Goal: Task Accomplishment & Management: Use online tool/utility

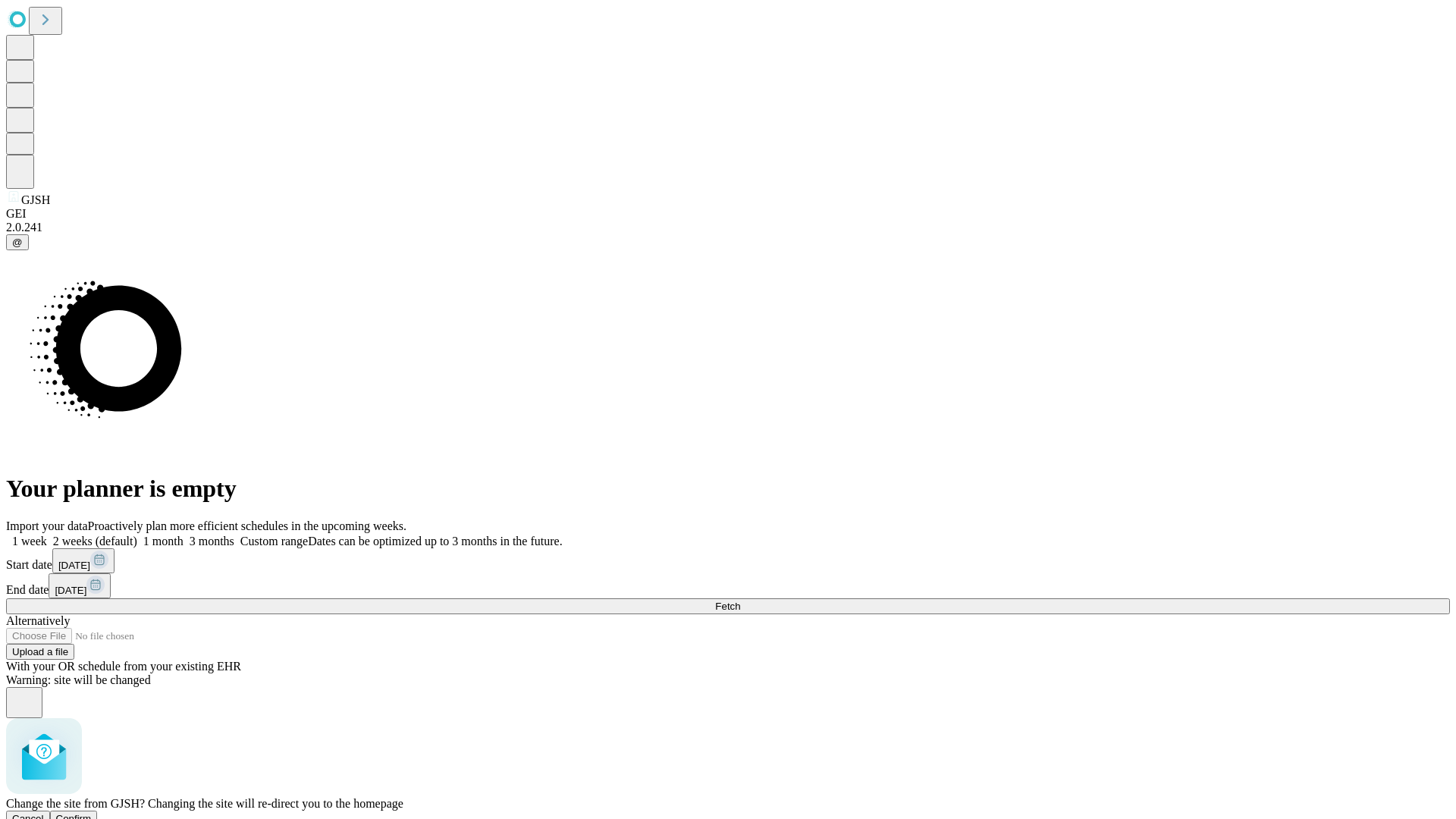
click at [92, 812] on span "Confirm" at bounding box center [74, 818] width 36 height 12
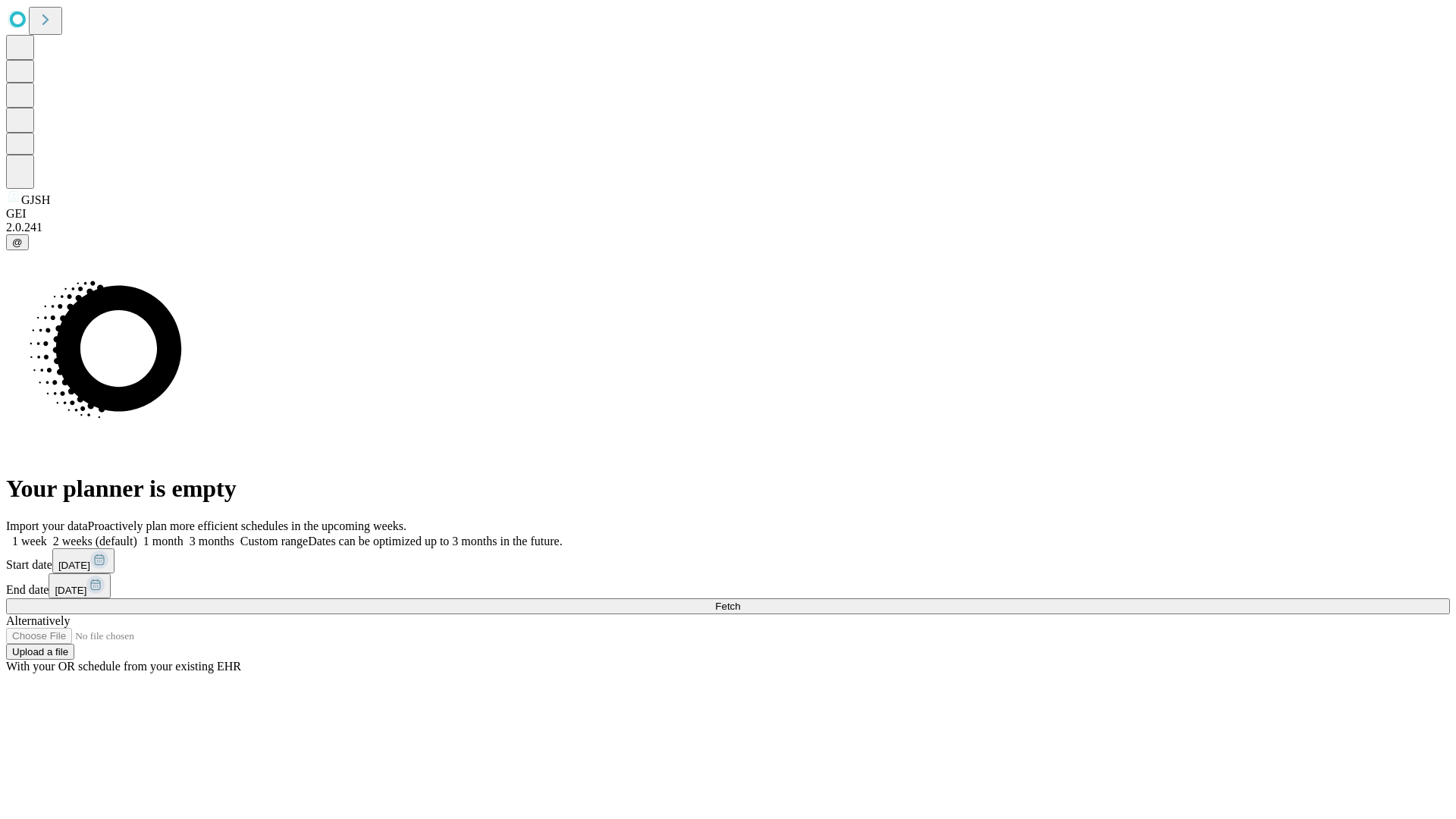
click at [184, 535] on label "1 month" at bounding box center [160, 541] width 46 height 13
click at [740, 601] on span "Fetch" at bounding box center [728, 607] width 25 height 12
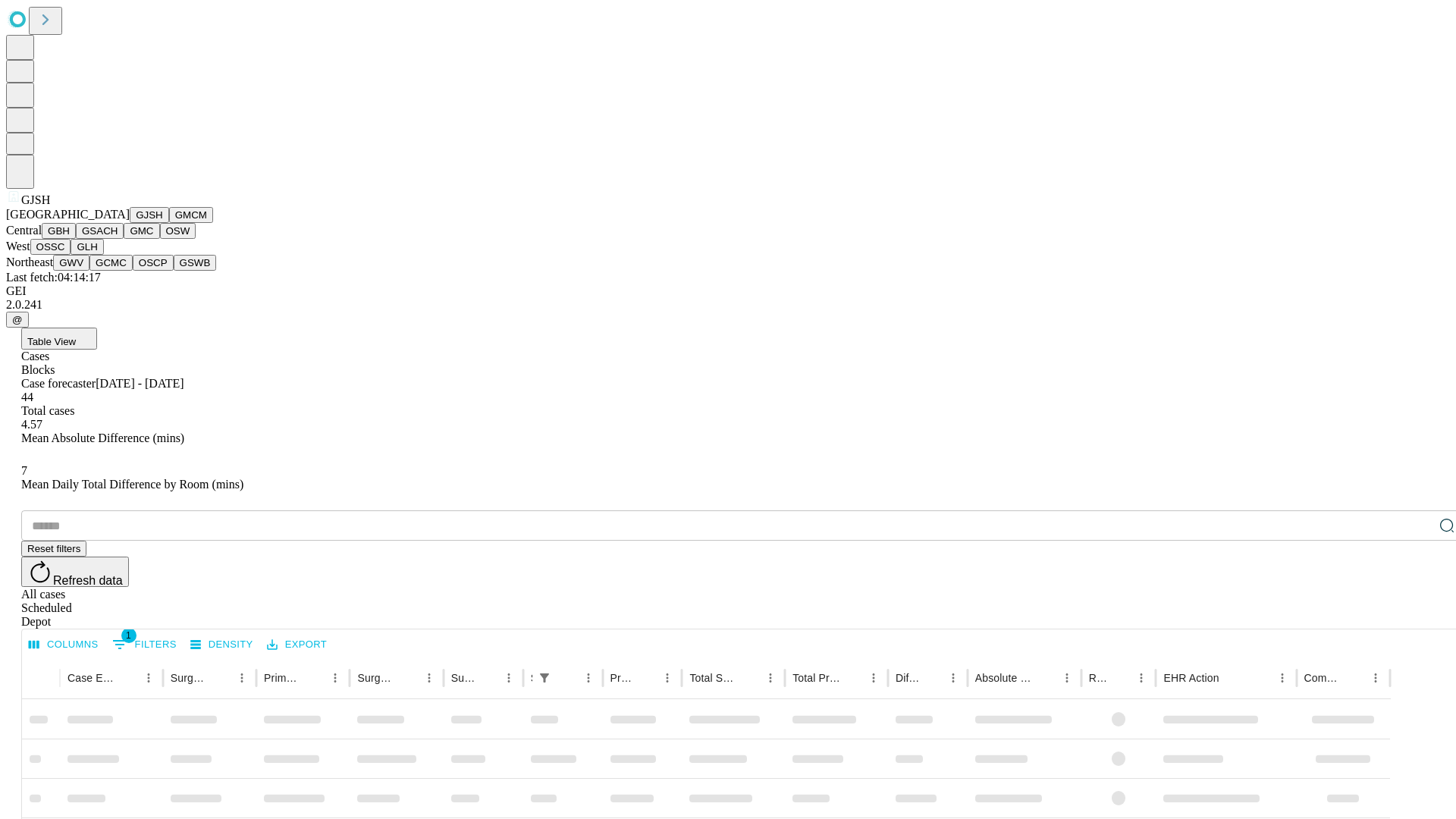
click at [169, 223] on button "GMCM" at bounding box center [191, 214] width 44 height 16
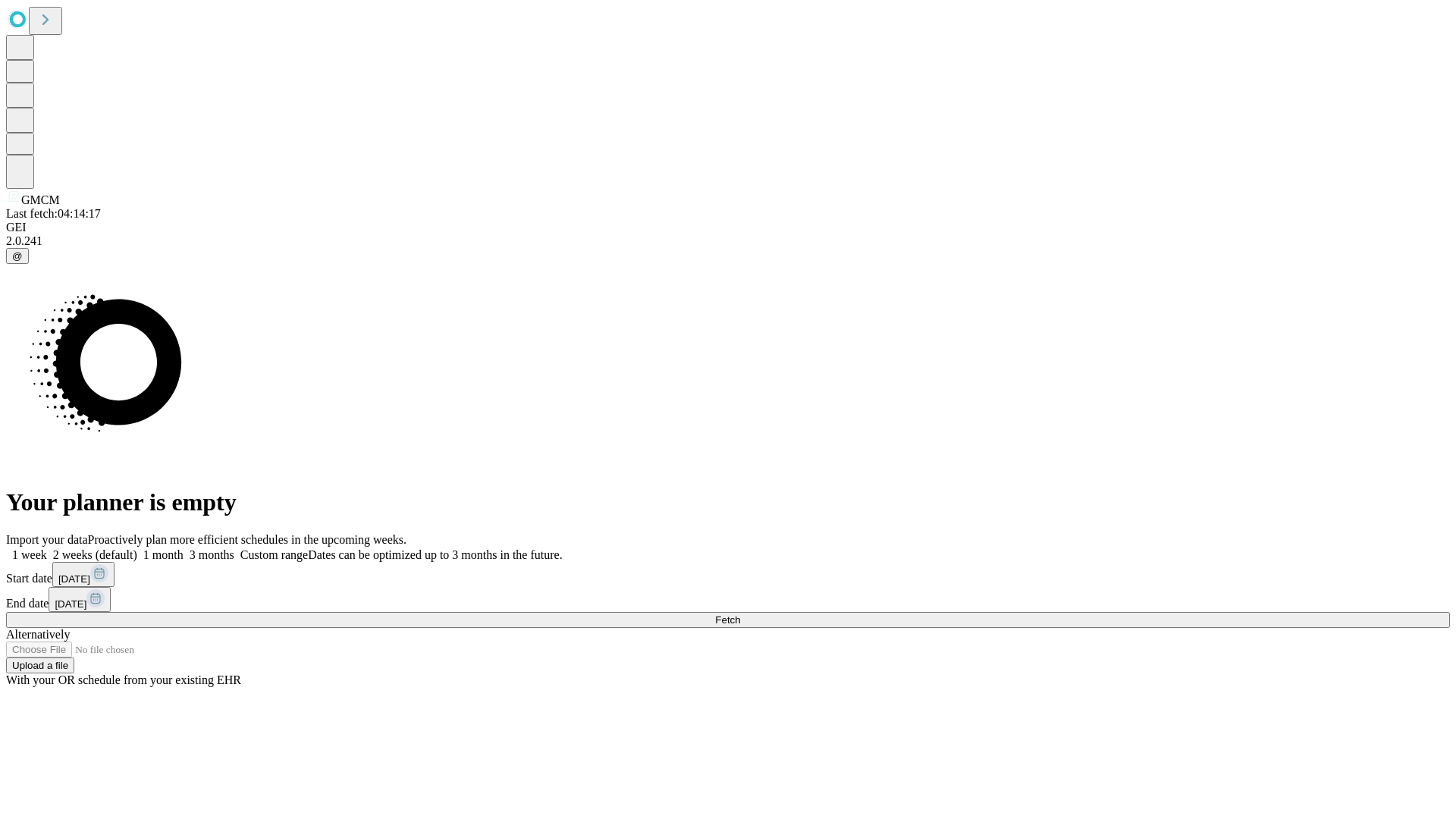
click at [184, 548] on label "1 month" at bounding box center [160, 555] width 46 height 13
click at [740, 614] on span "Fetch" at bounding box center [728, 620] width 25 height 12
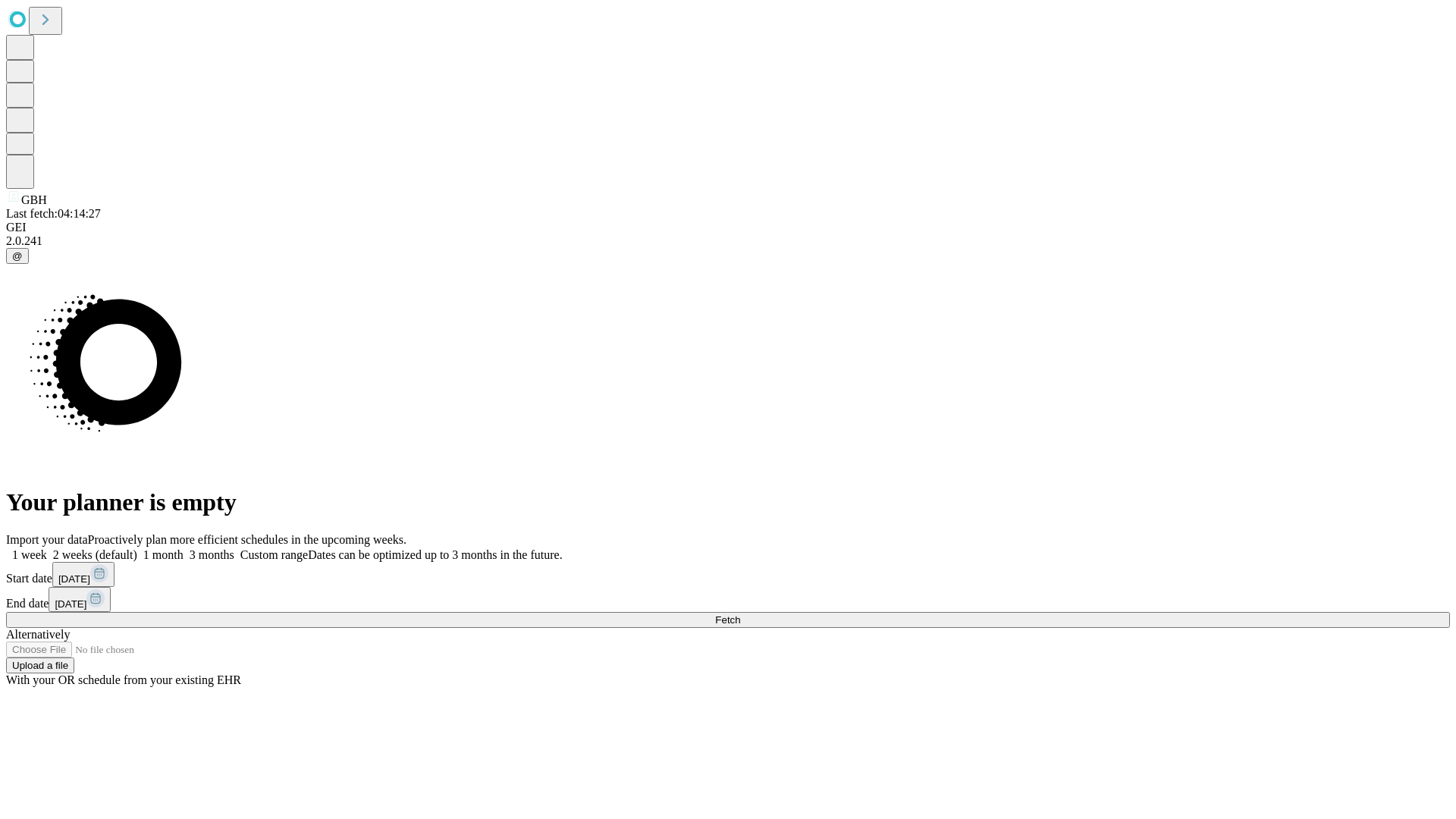
click at [184, 548] on label "1 month" at bounding box center [160, 555] width 46 height 13
click at [740, 614] on span "Fetch" at bounding box center [728, 620] width 25 height 12
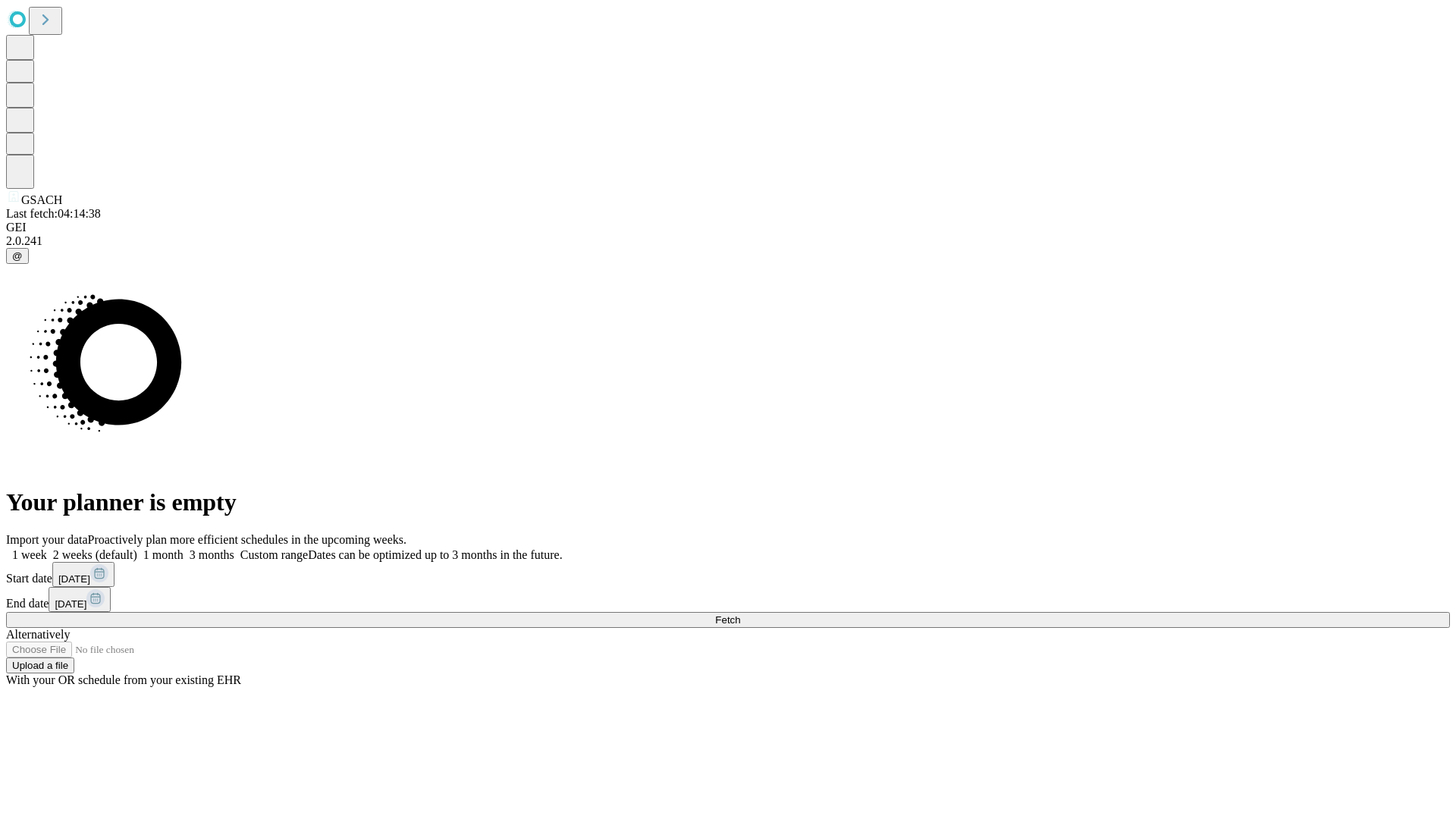
click at [184, 548] on label "1 month" at bounding box center [160, 555] width 46 height 13
click at [740, 614] on span "Fetch" at bounding box center [728, 620] width 25 height 12
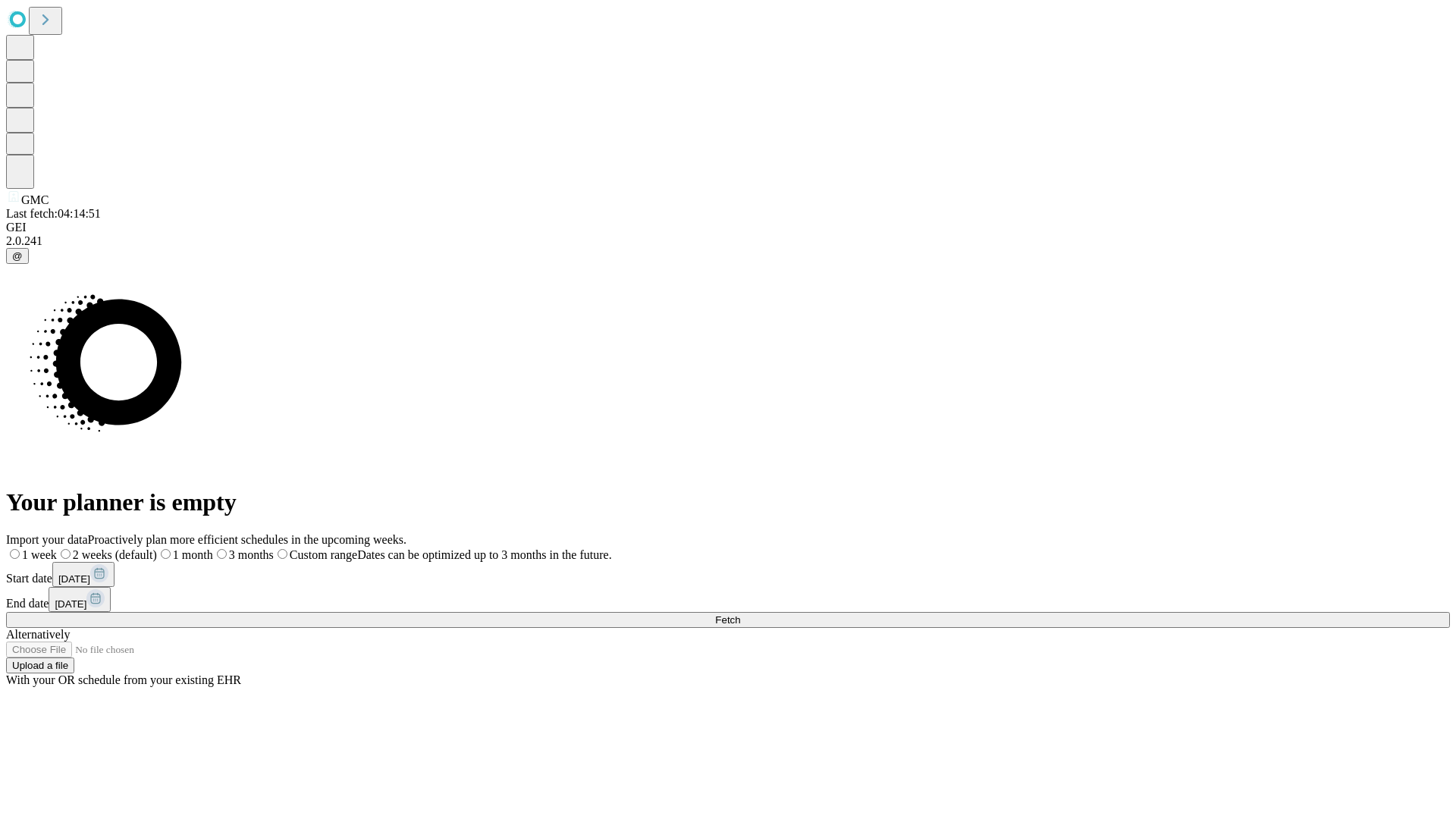
click at [213, 548] on label "1 month" at bounding box center [185, 555] width 56 height 13
click at [740, 614] on span "Fetch" at bounding box center [728, 620] width 25 height 12
click at [184, 548] on label "1 month" at bounding box center [160, 555] width 46 height 13
click at [740, 614] on span "Fetch" at bounding box center [728, 620] width 25 height 12
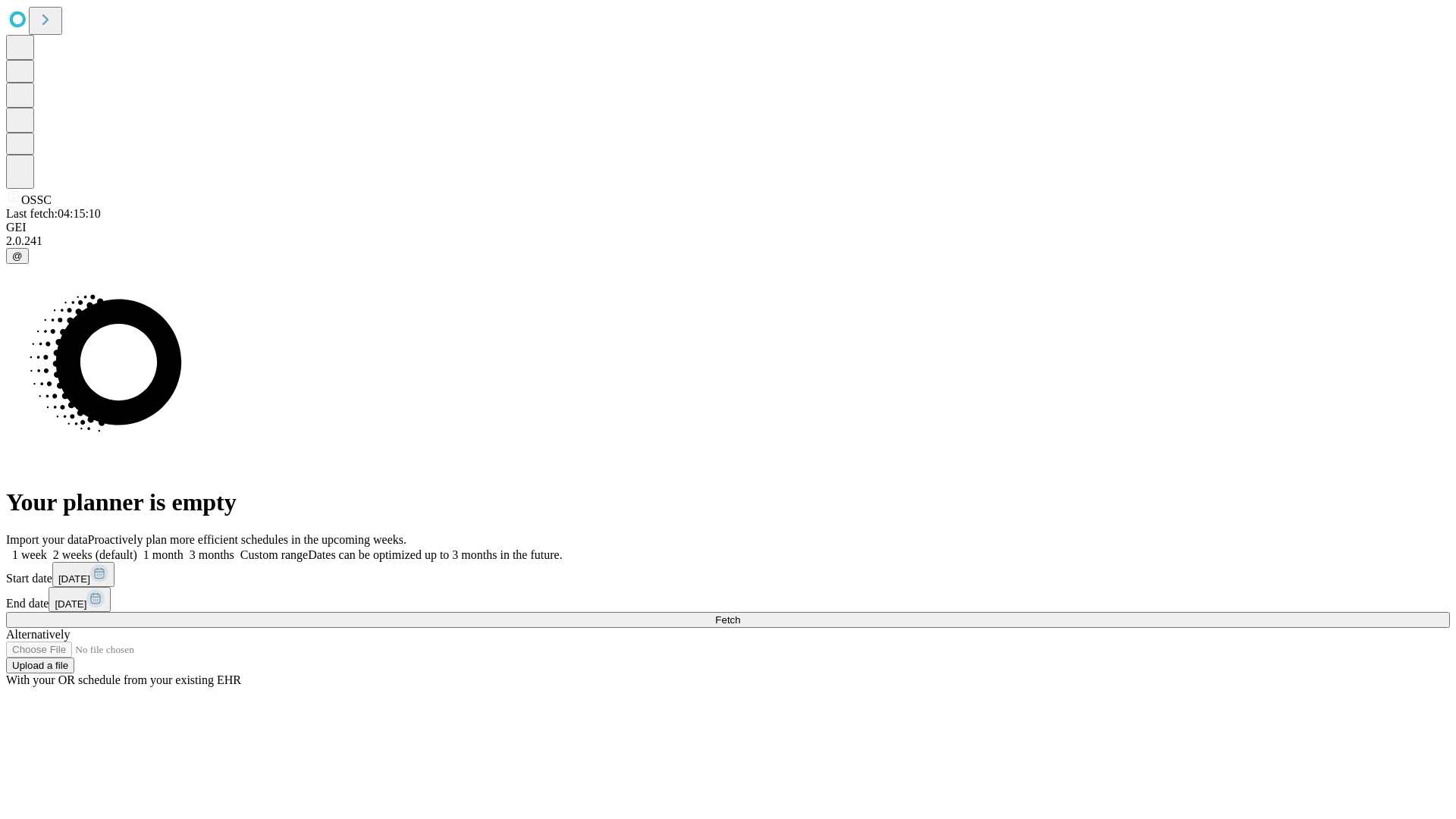
click at [184, 548] on label "1 month" at bounding box center [160, 555] width 46 height 13
click at [740, 614] on span "Fetch" at bounding box center [728, 620] width 25 height 12
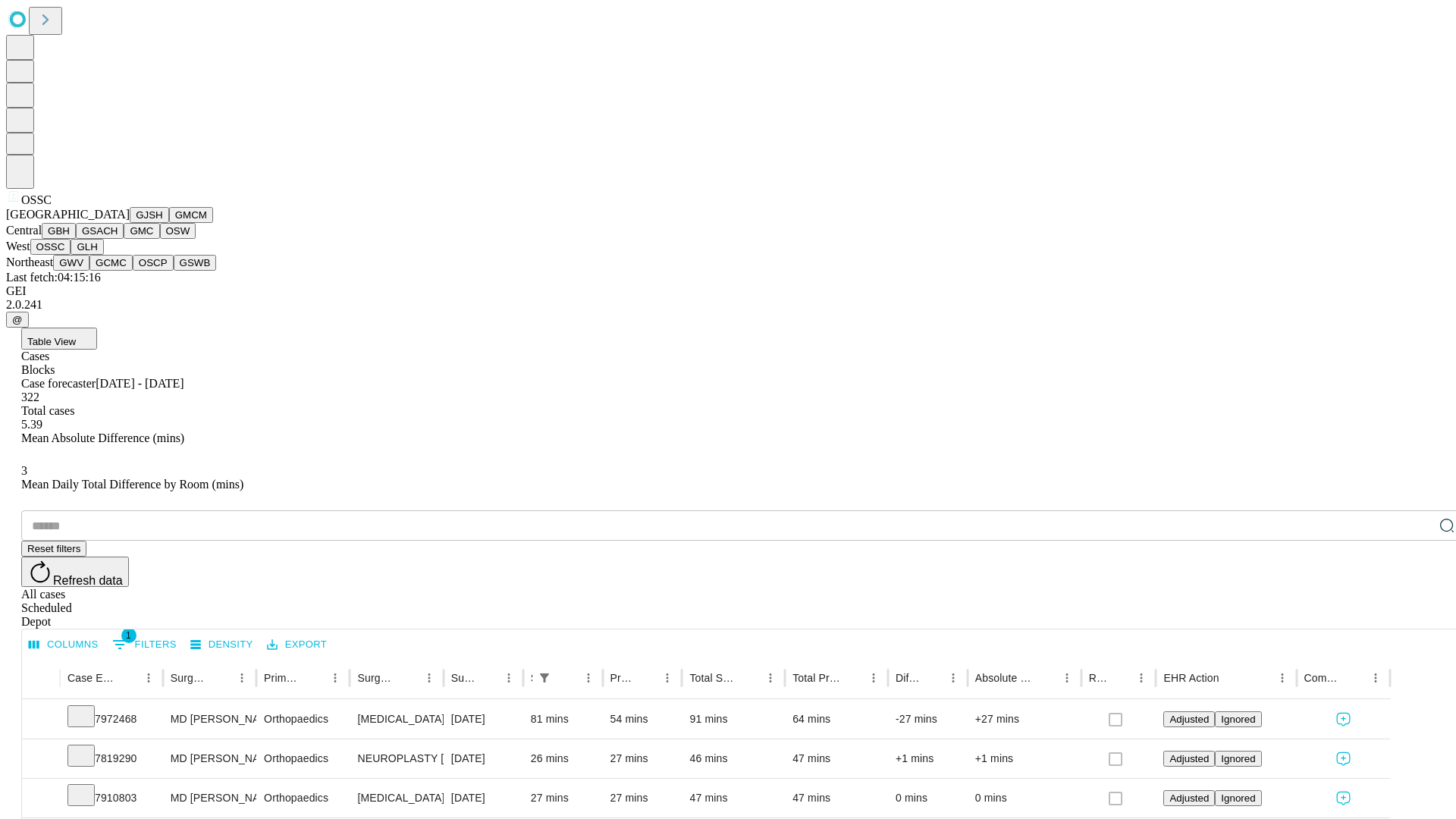
click at [103, 255] on button "GLH" at bounding box center [86, 246] width 32 height 16
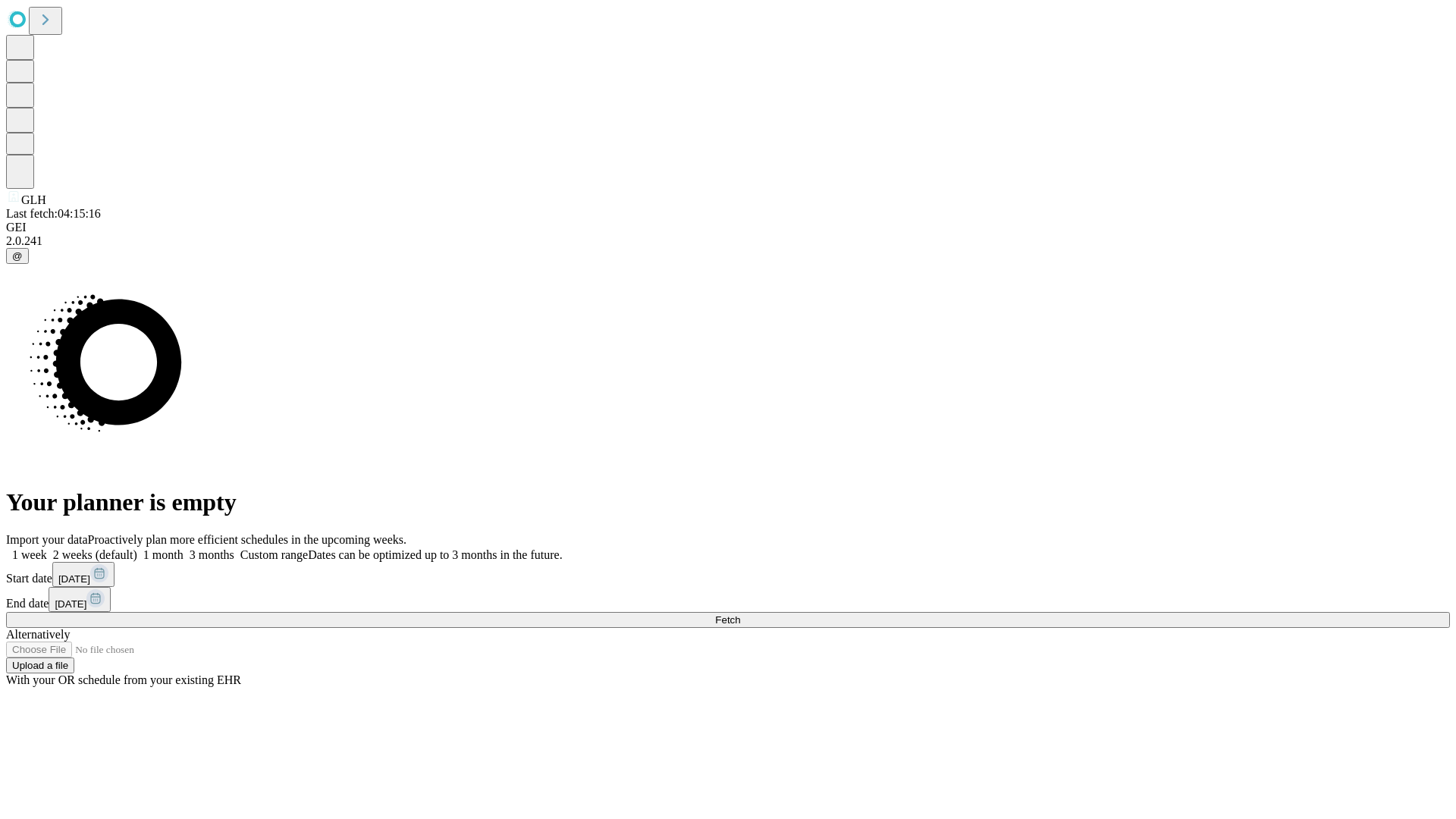
click at [184, 548] on label "1 month" at bounding box center [160, 555] width 46 height 13
click at [740, 614] on span "Fetch" at bounding box center [728, 620] width 25 height 12
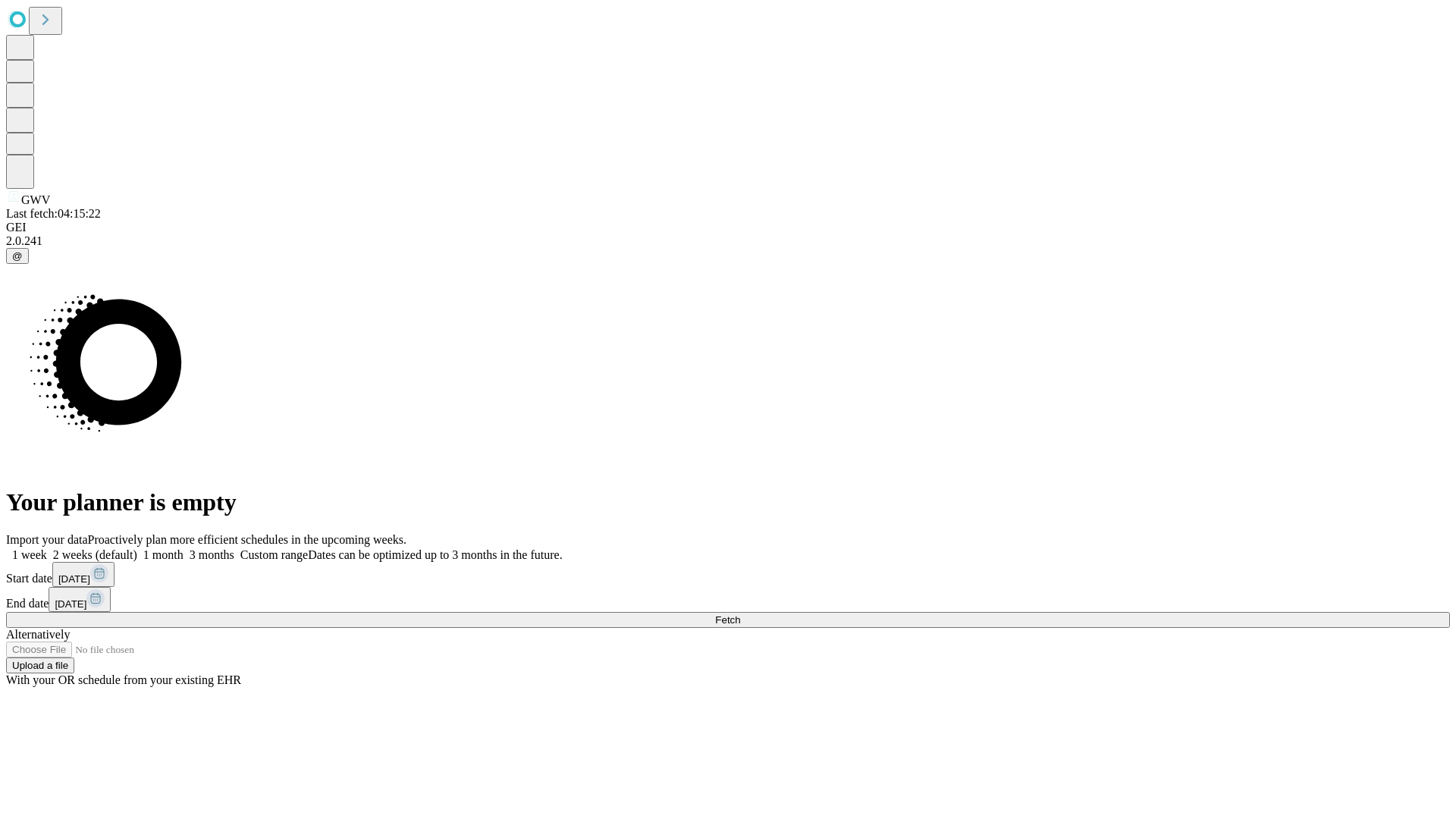
click at [184, 548] on label "1 month" at bounding box center [160, 555] width 46 height 13
click at [740, 614] on span "Fetch" at bounding box center [728, 620] width 25 height 12
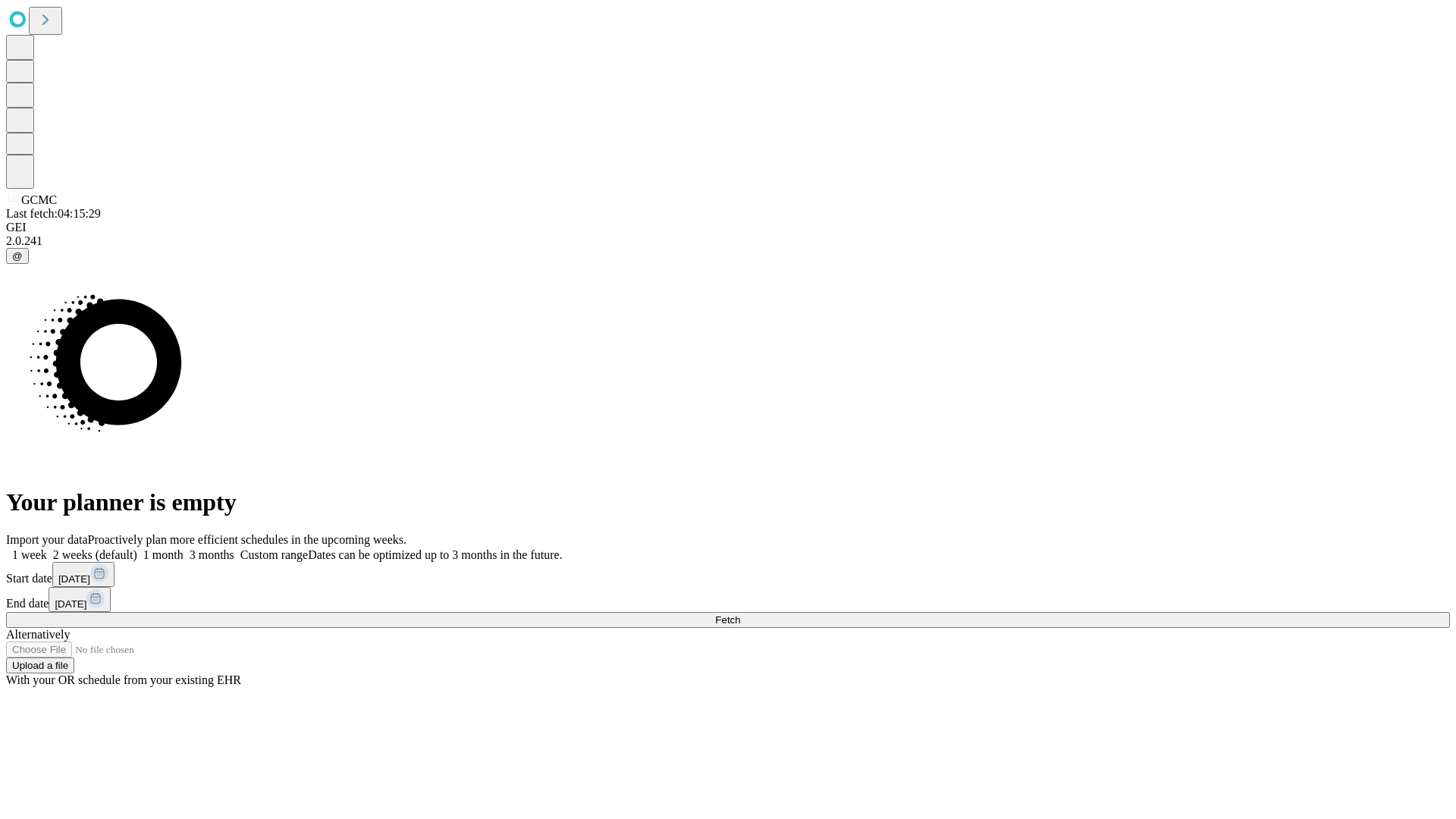
click at [184, 548] on label "1 month" at bounding box center [160, 555] width 46 height 13
click at [740, 614] on span "Fetch" at bounding box center [728, 620] width 25 height 12
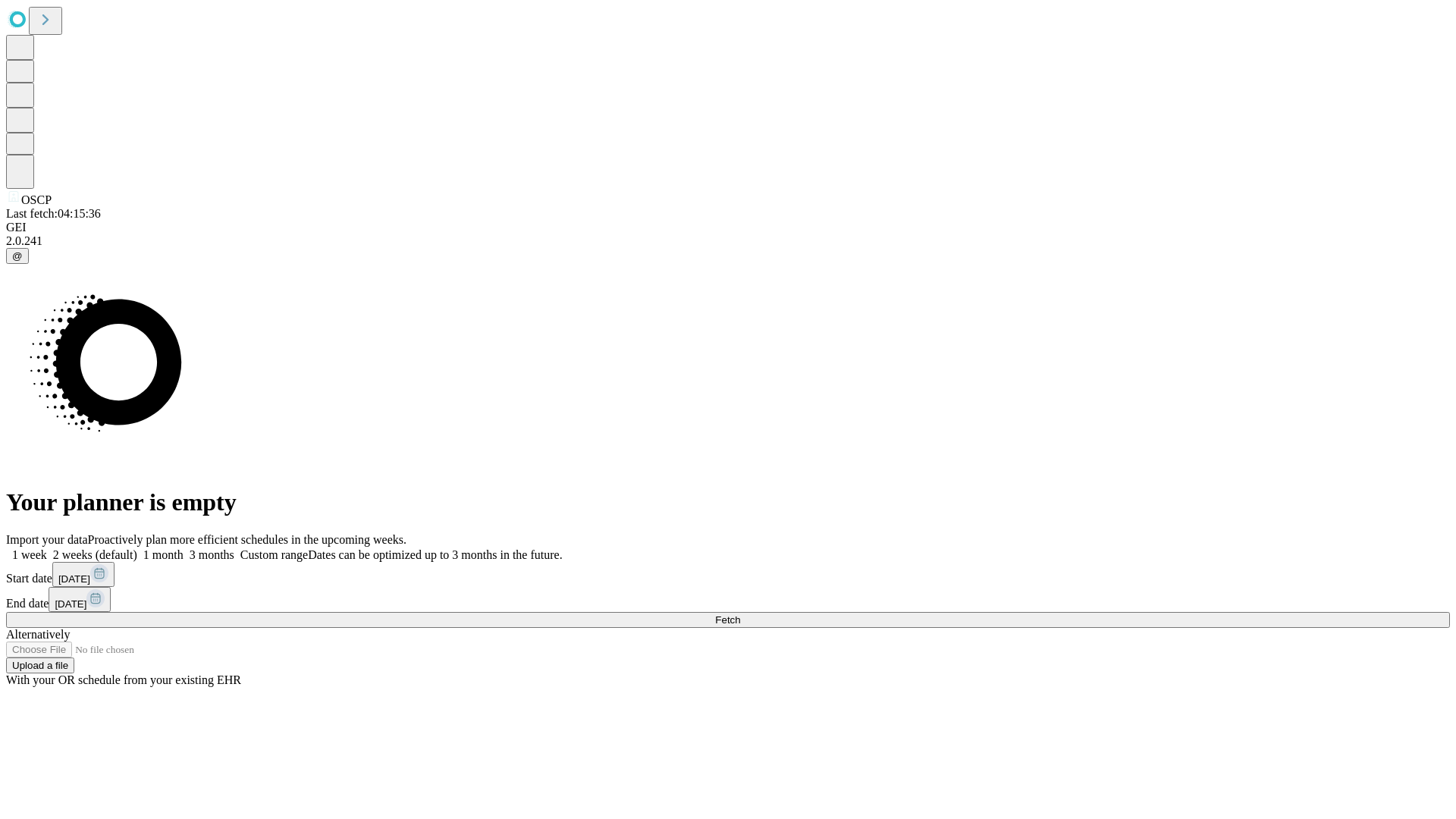
click at [184, 548] on label "1 month" at bounding box center [160, 555] width 46 height 13
click at [740, 614] on span "Fetch" at bounding box center [728, 620] width 25 height 12
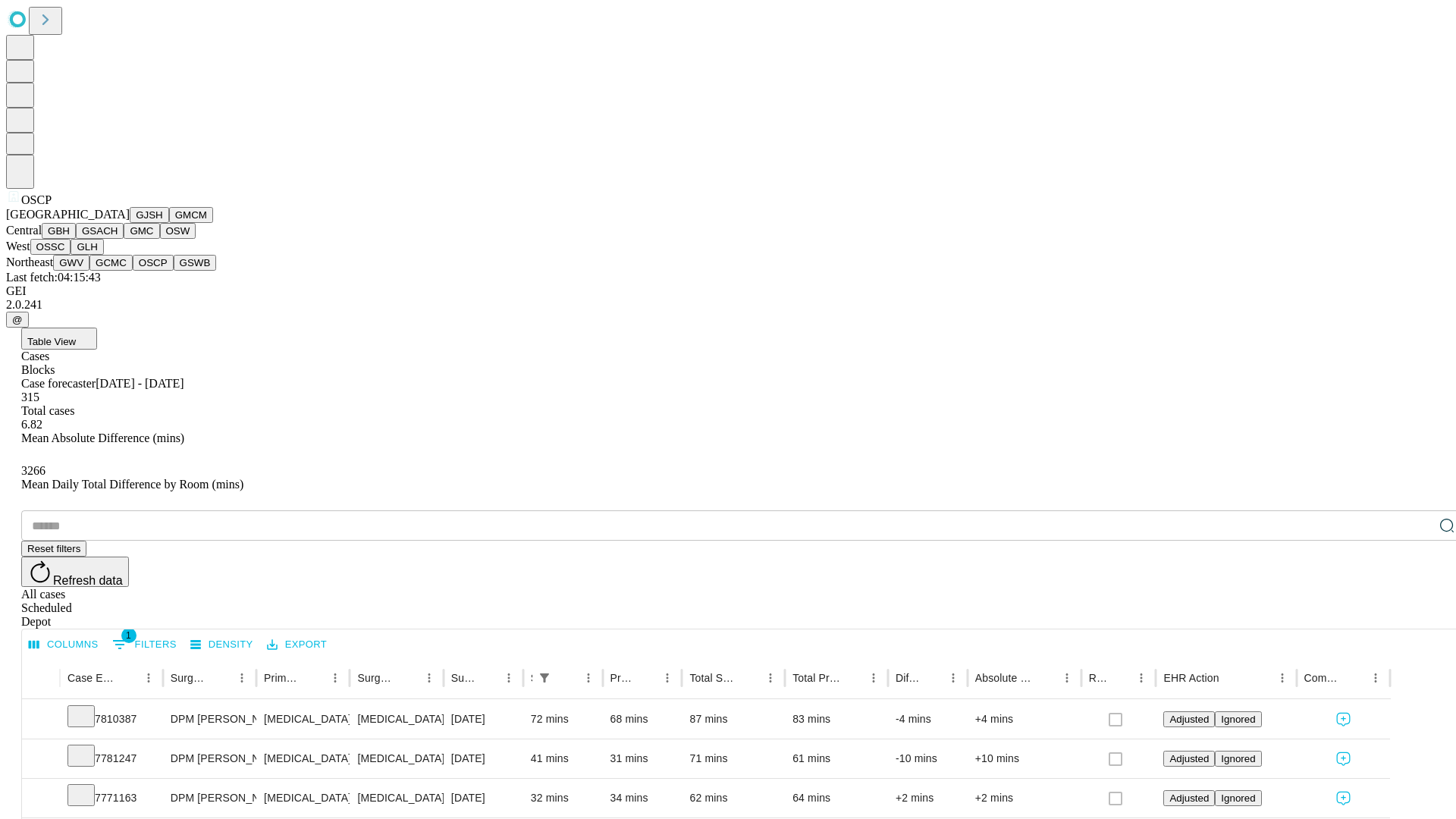
click at [174, 271] on button "GSWB" at bounding box center [195, 262] width 43 height 16
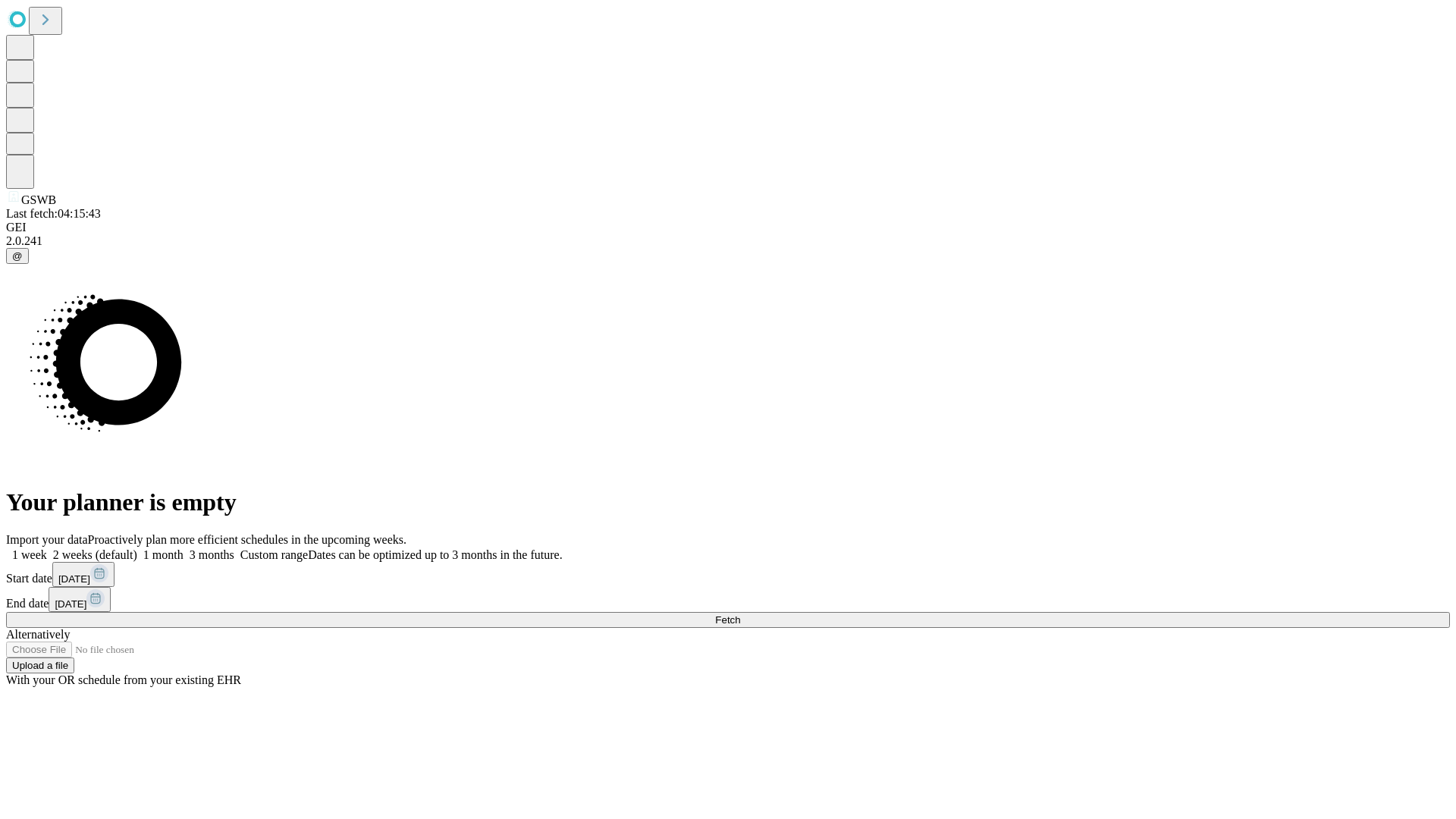
click at [184, 548] on label "1 month" at bounding box center [160, 555] width 46 height 13
click at [740, 614] on span "Fetch" at bounding box center [728, 620] width 25 height 12
